Goal: Task Accomplishment & Management: Use online tool/utility

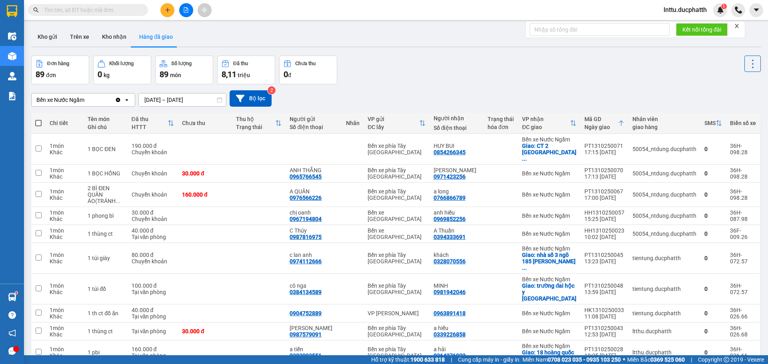
drag, startPoint x: 392, startPoint y: 72, endPoint x: 202, endPoint y: 20, distance: 196.9
click at [387, 72] on div "Đơn hàng 89 đơn Khối lượng 0 kg Số lượng 89 món Đã thu 8,11 triệu Chưa thu 0 đ" at bounding box center [395, 70] width 729 height 29
click at [180, 8] on button at bounding box center [186, 10] width 14 height 14
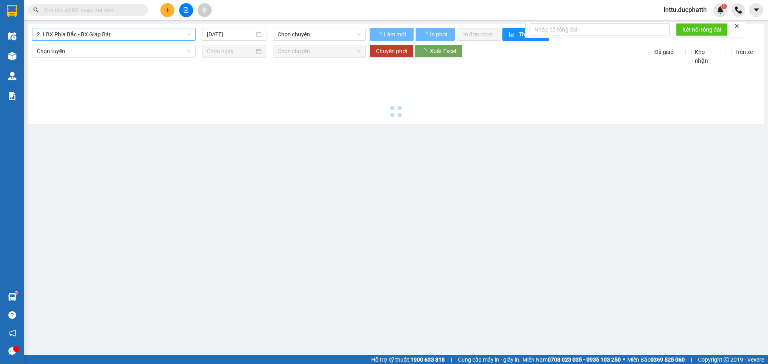
click at [141, 35] on span "2.1 BX Phía Bắc - BX Giáp Bát" at bounding box center [114, 34] width 154 height 12
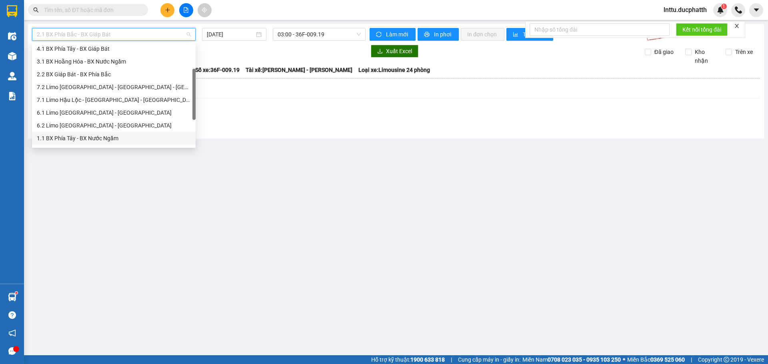
scroll to position [80, 0]
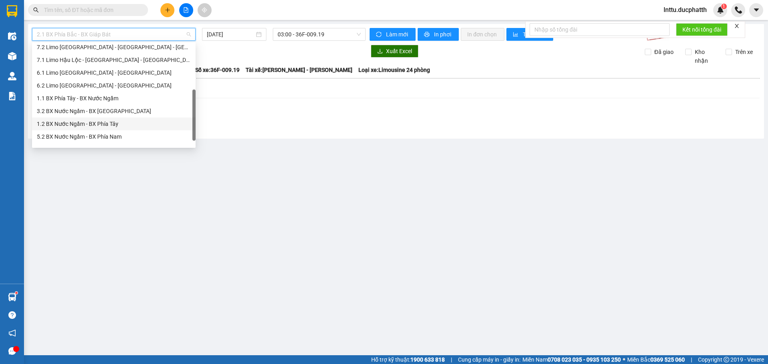
click at [113, 127] on div "1.2 BX Nước Ngầm - BX Phía Tây" at bounding box center [114, 124] width 154 height 9
type input "[DATE]"
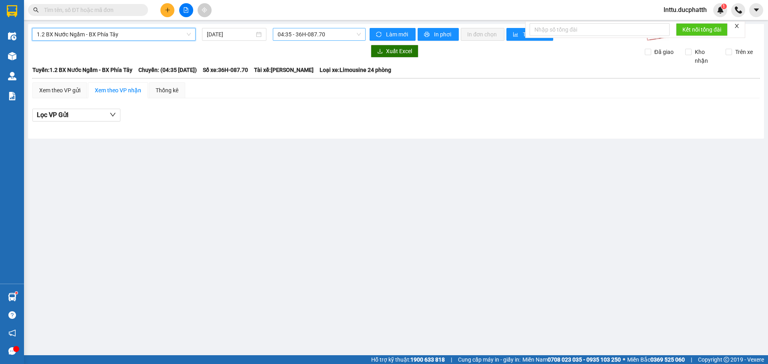
click at [302, 38] on span "04:35 - 36H-087.70" at bounding box center [319, 34] width 83 height 12
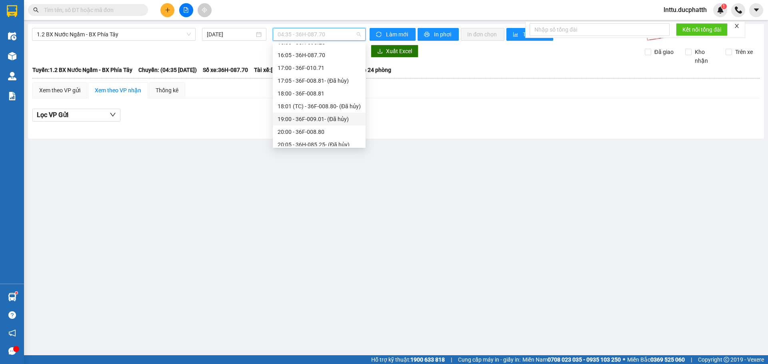
scroll to position [230, 0]
click at [120, 33] on span "1.2 BX Nước Ngầm - BX Phía Tây" at bounding box center [114, 34] width 154 height 12
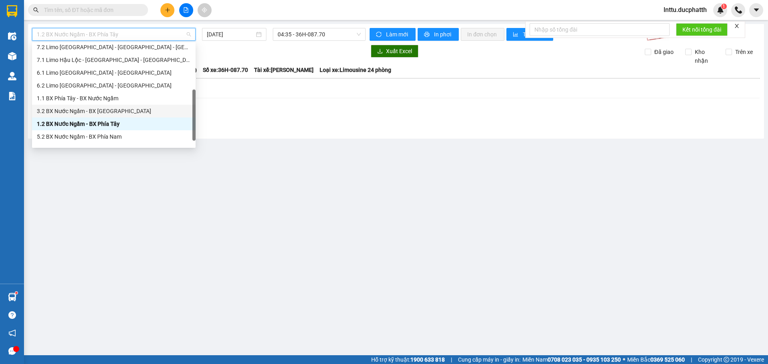
click at [114, 115] on div "3.2 BX Nước Ngầm - BX [GEOGRAPHIC_DATA]" at bounding box center [114, 111] width 154 height 9
type input "[DATE]"
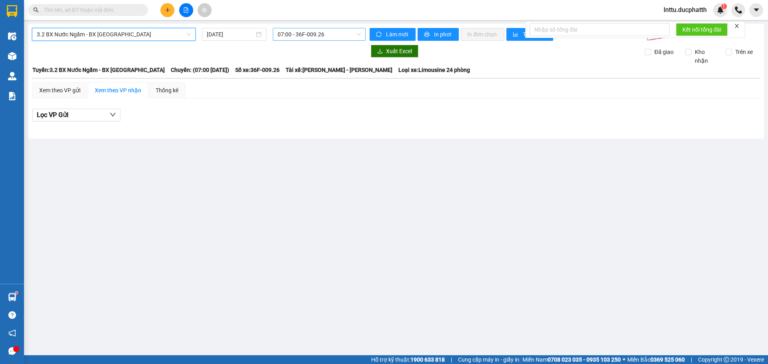
click at [295, 36] on span "07:00 - 36F-009.26" at bounding box center [319, 34] width 83 height 12
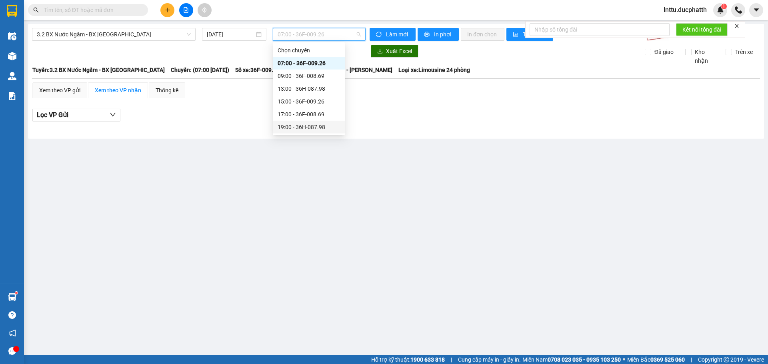
click at [294, 129] on div "19:00 - 36H-087.98" at bounding box center [309, 127] width 62 height 9
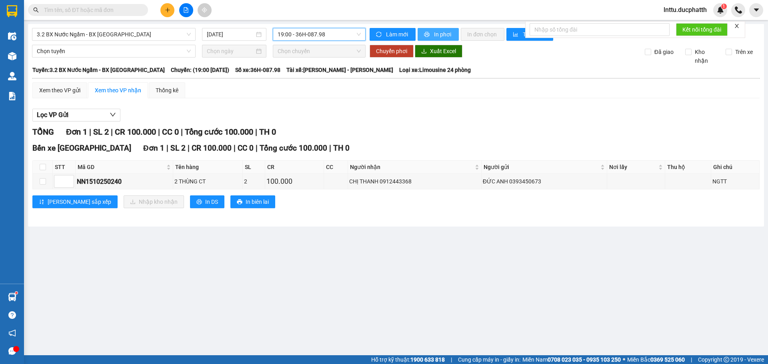
click at [441, 34] on span "In phơi" at bounding box center [443, 34] width 18 height 9
